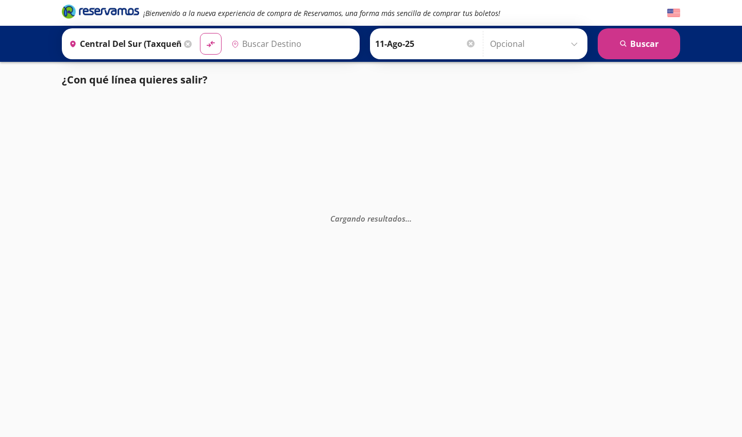
type input "Chilpancingo, [GEOGRAPHIC_DATA]"
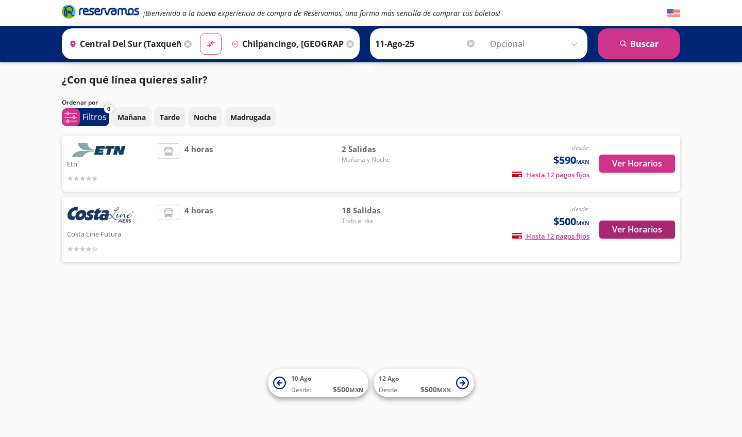
click at [631, 227] on button "Ver Horarios" at bounding box center [637, 229] width 76 height 18
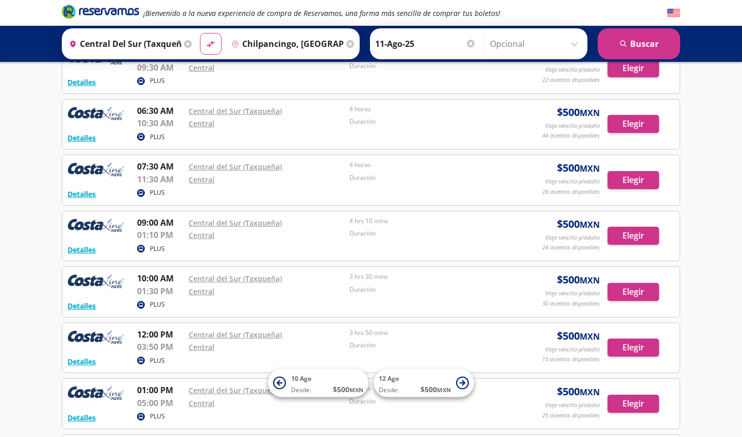
scroll to position [191, 0]
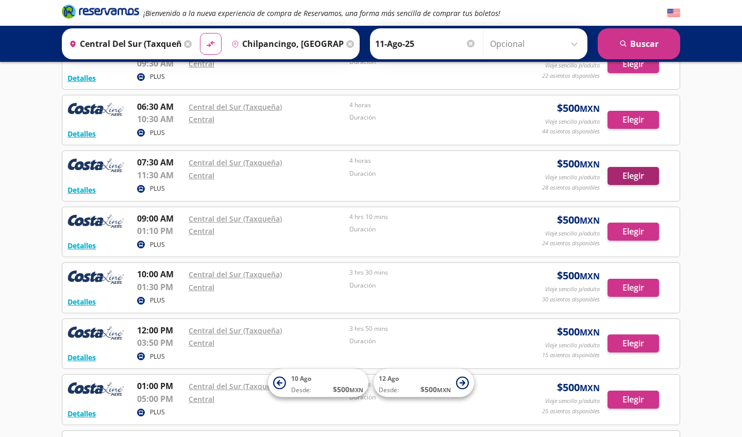
click at [625, 172] on button "Elegir" at bounding box center [633, 176] width 52 height 18
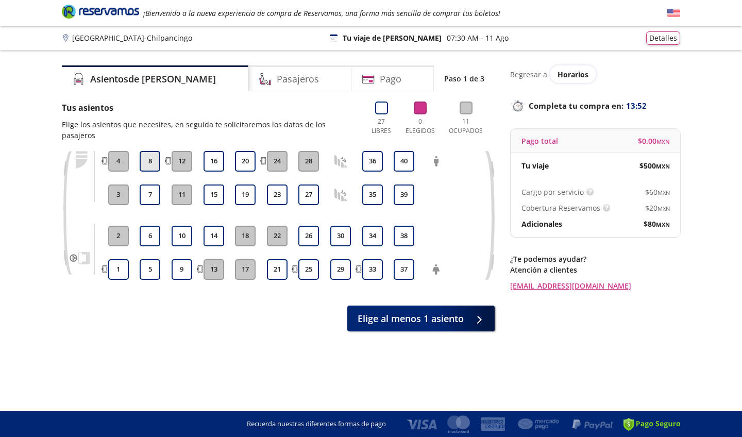
click at [151, 152] on button "8" at bounding box center [150, 161] width 21 height 21
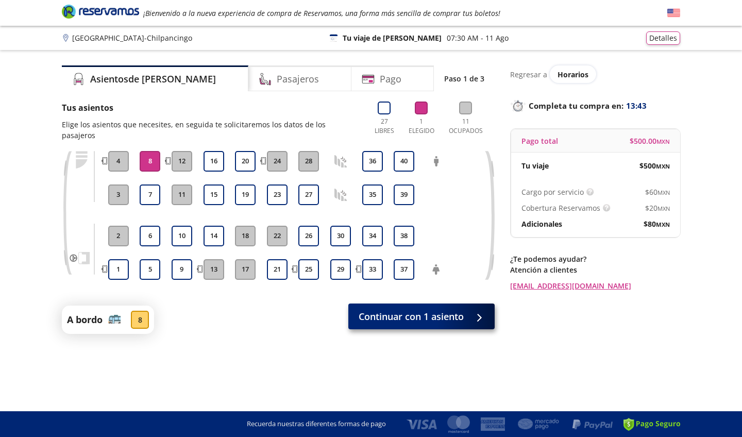
click at [407, 310] on span "Continuar con 1 asiento" at bounding box center [411, 317] width 105 height 14
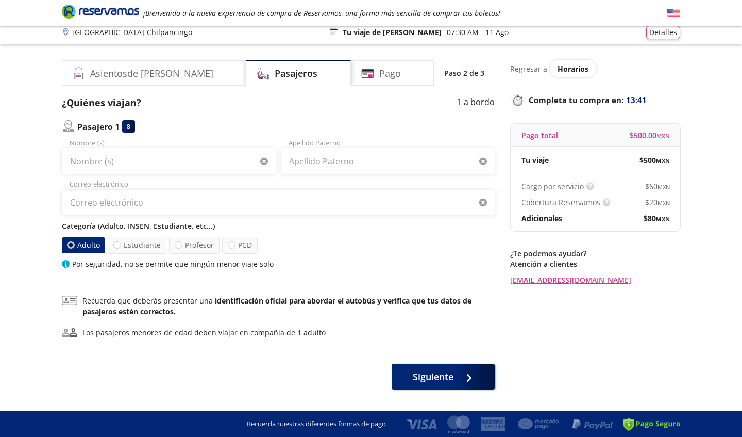
scroll to position [7, 0]
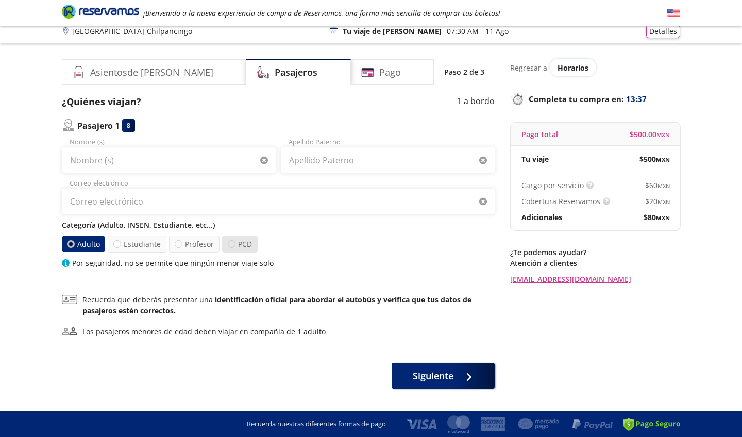
click at [228, 245] on div at bounding box center [232, 244] width 8 height 8
click at [228, 245] on input "PCD" at bounding box center [231, 244] width 7 height 7
radio input "true"
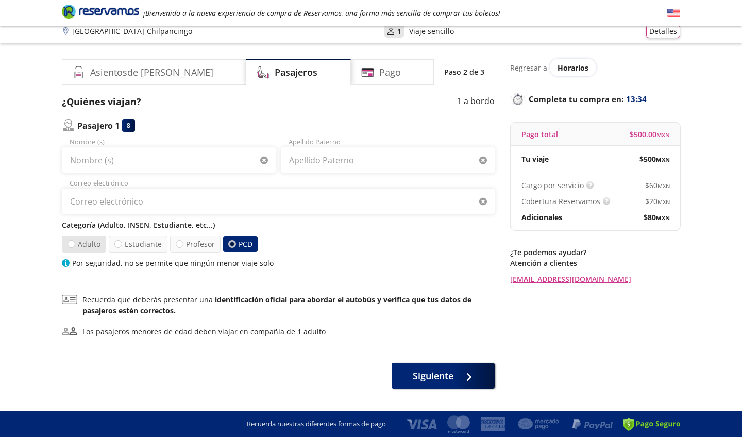
click at [86, 244] on label "Adulto" at bounding box center [84, 244] width 46 height 18
click at [75, 244] on input "Adulto" at bounding box center [70, 244] width 7 height 7
radio input "true"
radio input "false"
click at [137, 244] on label "Estudiante" at bounding box center [137, 243] width 59 height 17
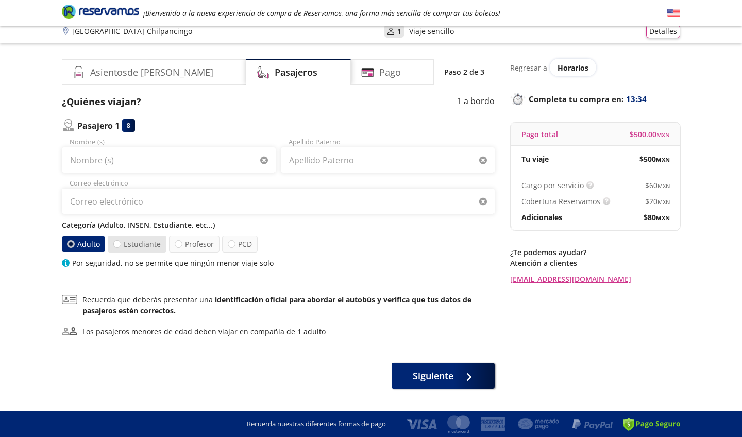
click at [121, 244] on input "Estudiante" at bounding box center [117, 244] width 7 height 7
radio input "true"
radio input "false"
click at [175, 245] on div at bounding box center [179, 244] width 8 height 8
click at [175, 245] on input "Profesor" at bounding box center [178, 244] width 7 height 7
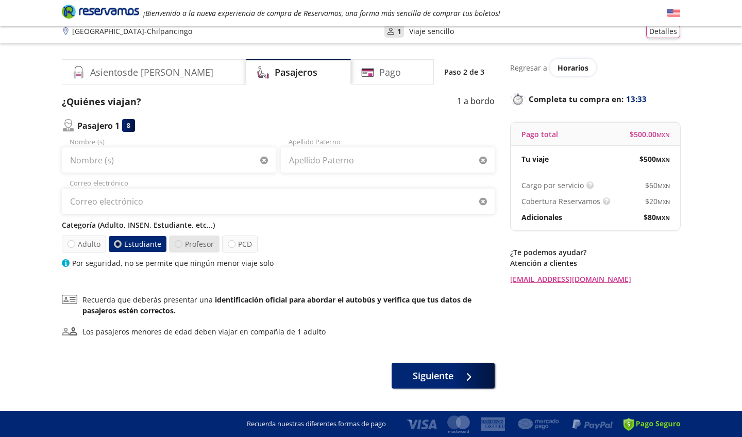
radio input "true"
radio input "false"
click at [229, 245] on div at bounding box center [232, 244] width 8 height 8
click at [229, 245] on input "PCD" at bounding box center [231, 244] width 7 height 7
radio input "true"
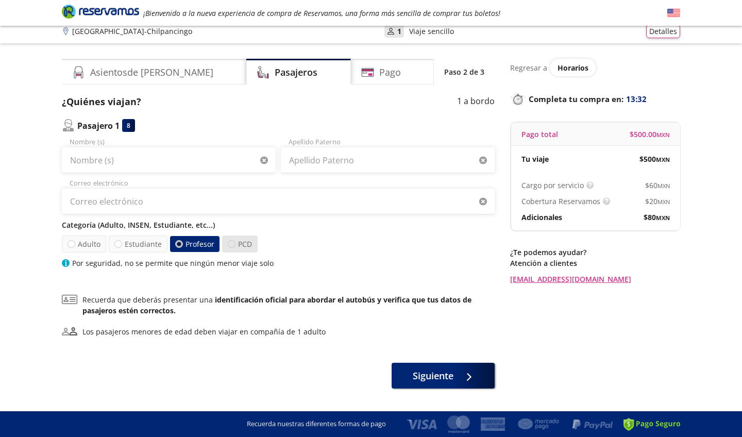
radio input "false"
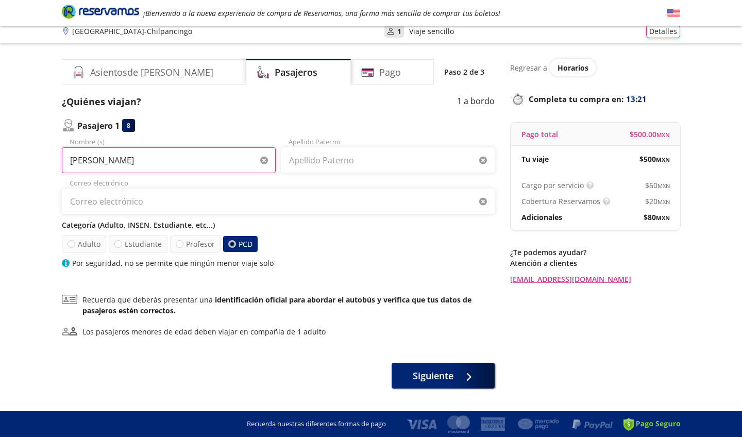
type input "[PERSON_NAME]"
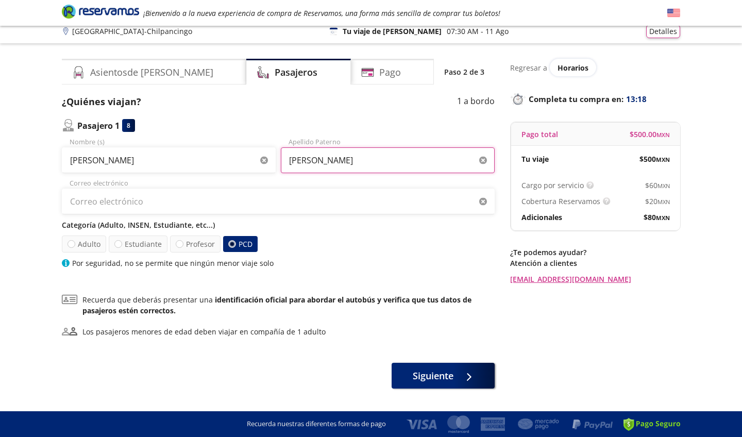
type input "[PERSON_NAME]"
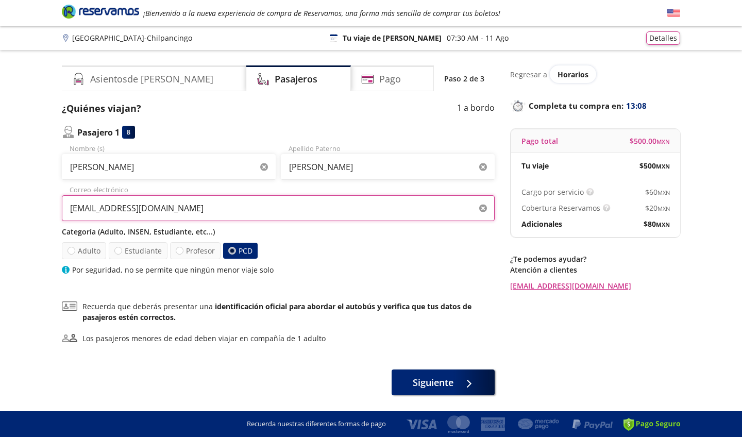
scroll to position [0, 0]
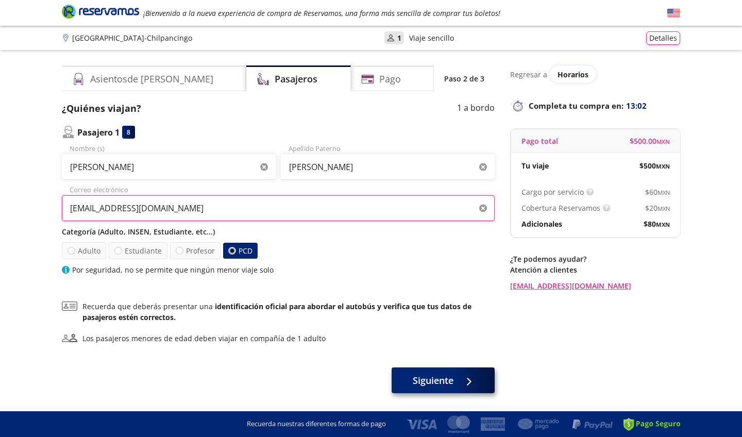
type input "[EMAIL_ADDRESS][DOMAIN_NAME]"
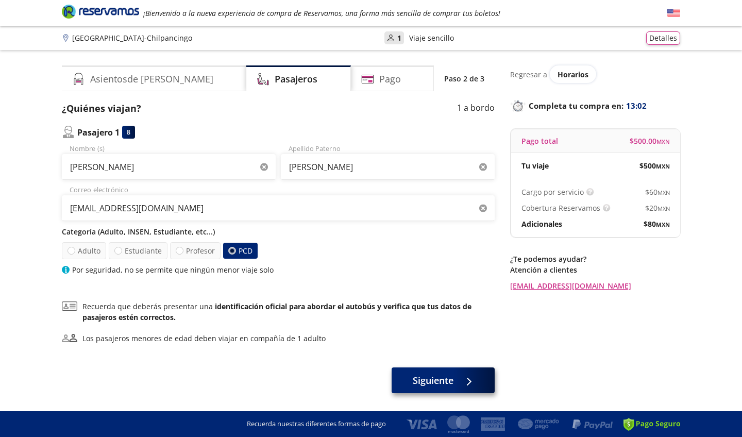
click at [448, 378] on span "Siguiente" at bounding box center [433, 380] width 41 height 14
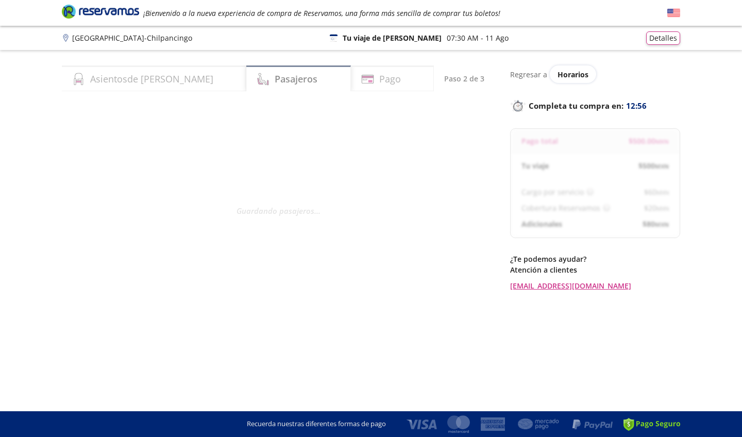
select select "MX"
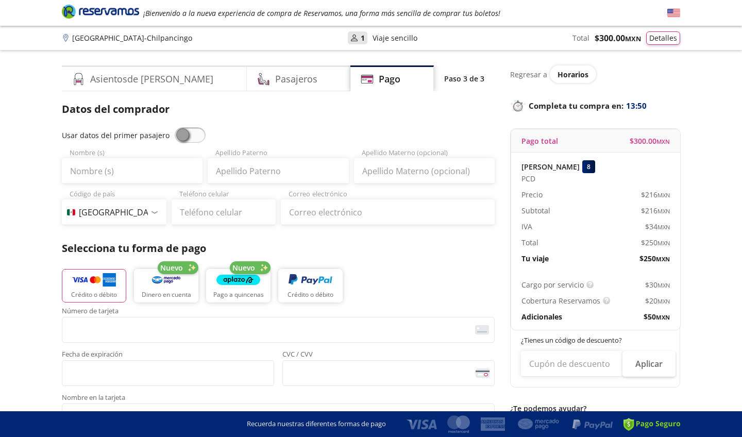
click at [182, 129] on span at bounding box center [190, 134] width 31 height 15
click at [175, 127] on input "checkbox" at bounding box center [175, 127] width 0 height 0
type input "[PERSON_NAME]"
type input "[EMAIL_ADDRESS][DOMAIN_NAME]"
